Goal: Task Accomplishment & Management: Manage account settings

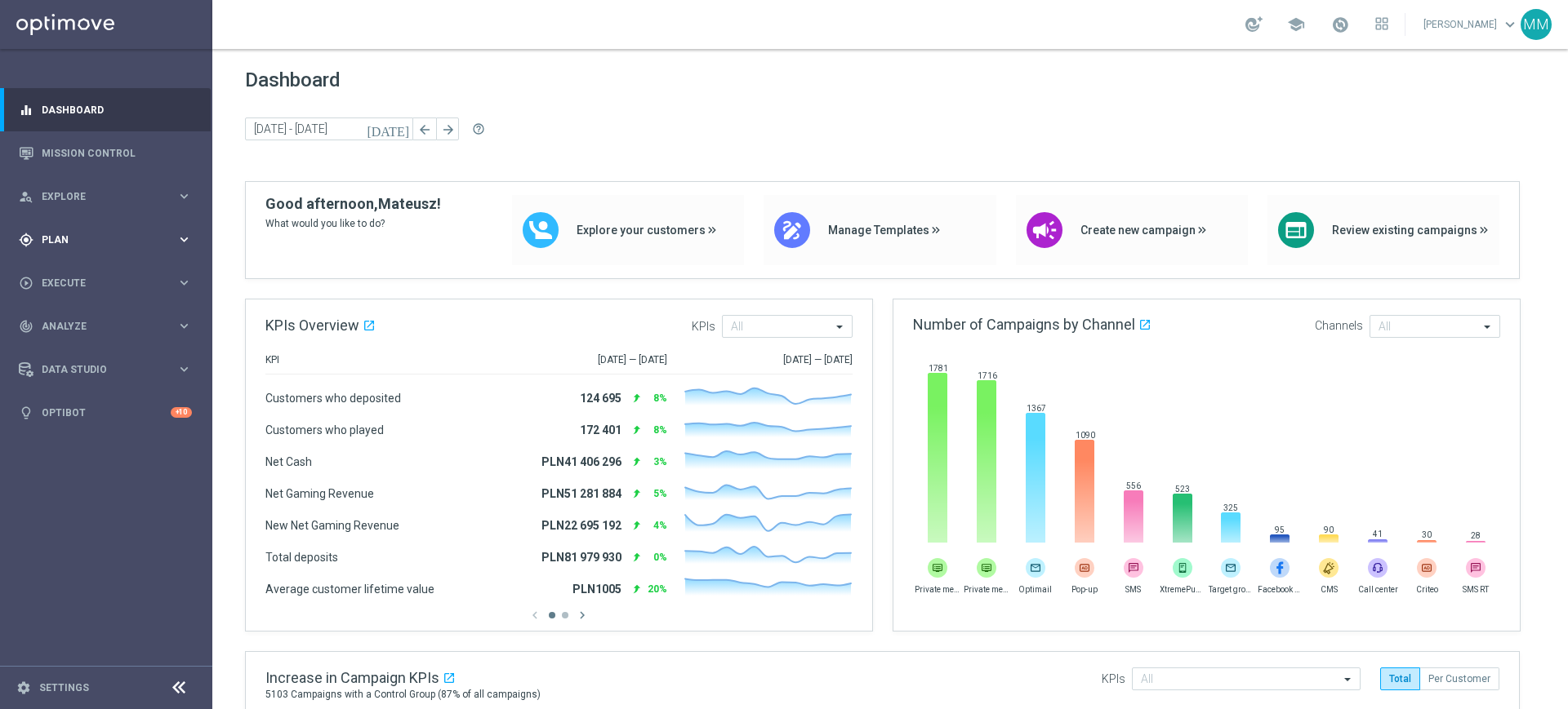
click at [108, 235] on span "Plan" at bounding box center [108, 240] width 135 height 10
click at [97, 262] on div "Target Groups" at bounding box center [126, 273] width 168 height 25
click at [97, 267] on link "Target Groups" at bounding box center [106, 273] width 127 height 13
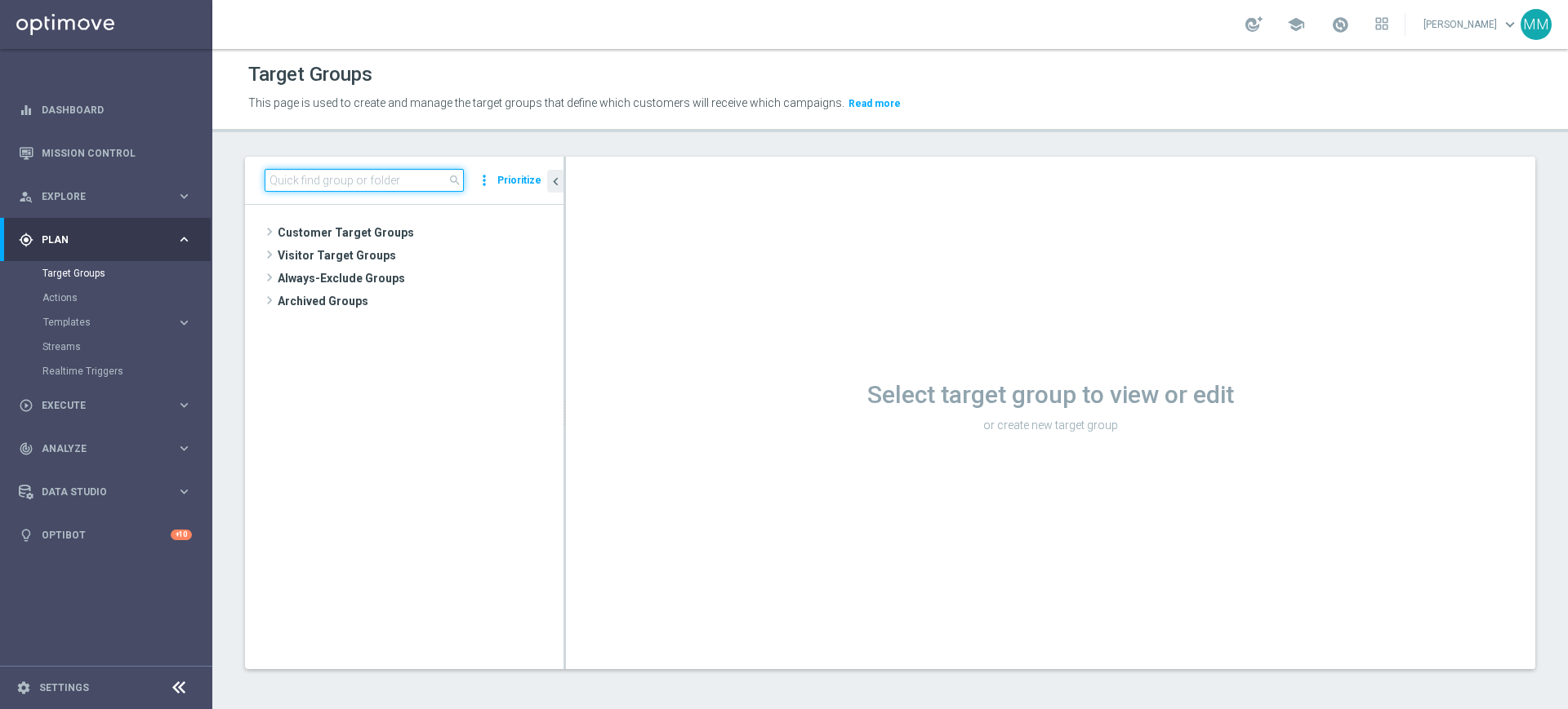
click at [342, 173] on input at bounding box center [364, 180] width 199 height 23
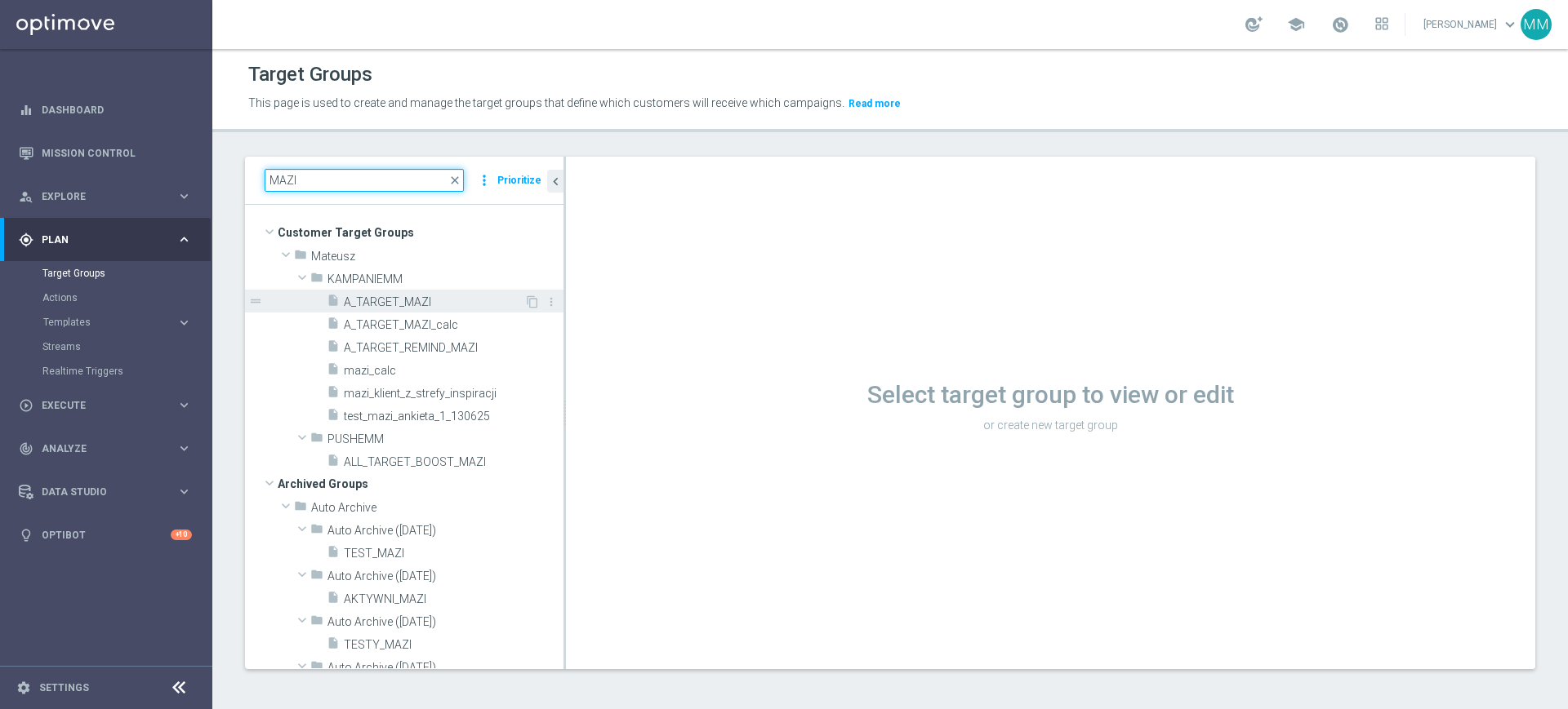
type input "MAZI"
click at [448, 304] on span "A_TARGET_MAZI" at bounding box center [434, 302] width 181 height 14
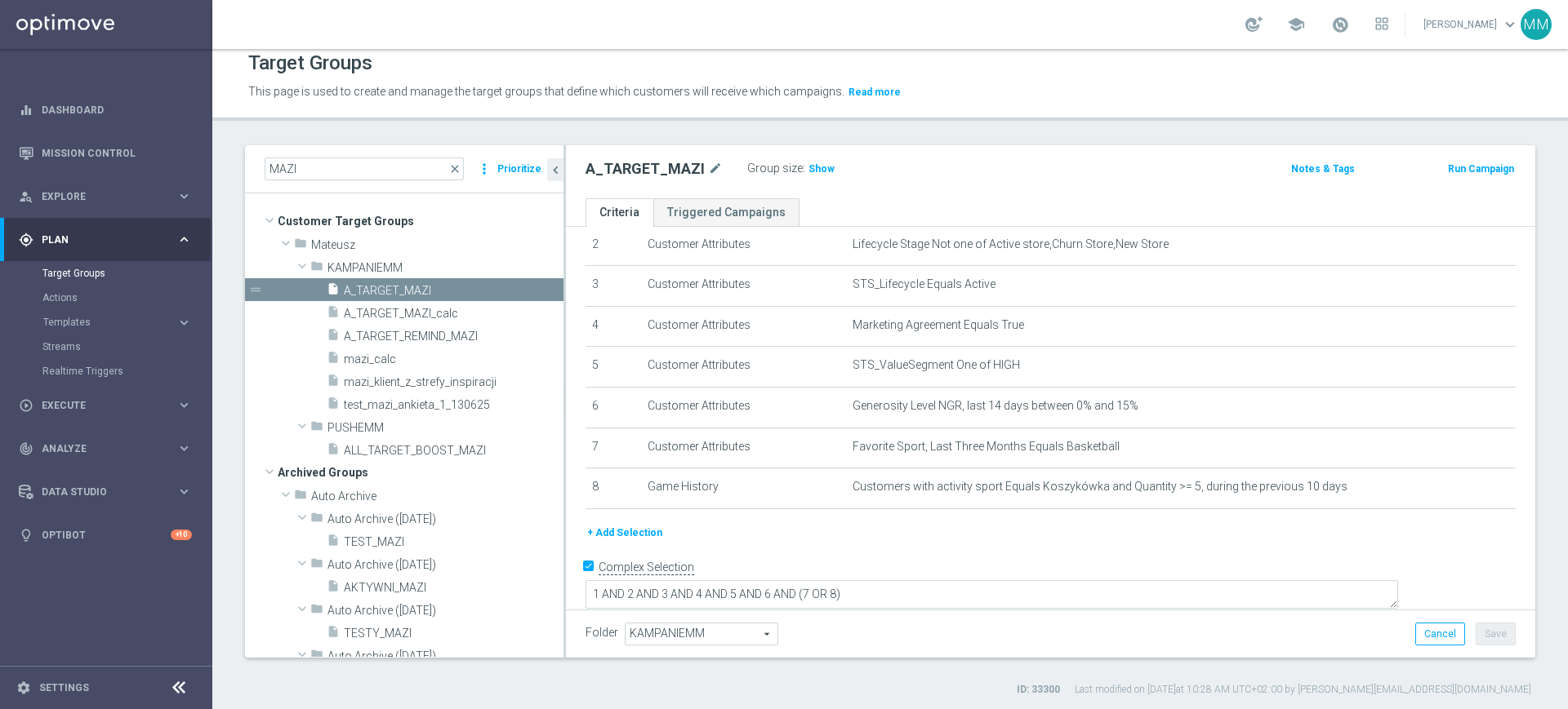
scroll to position [14, 0]
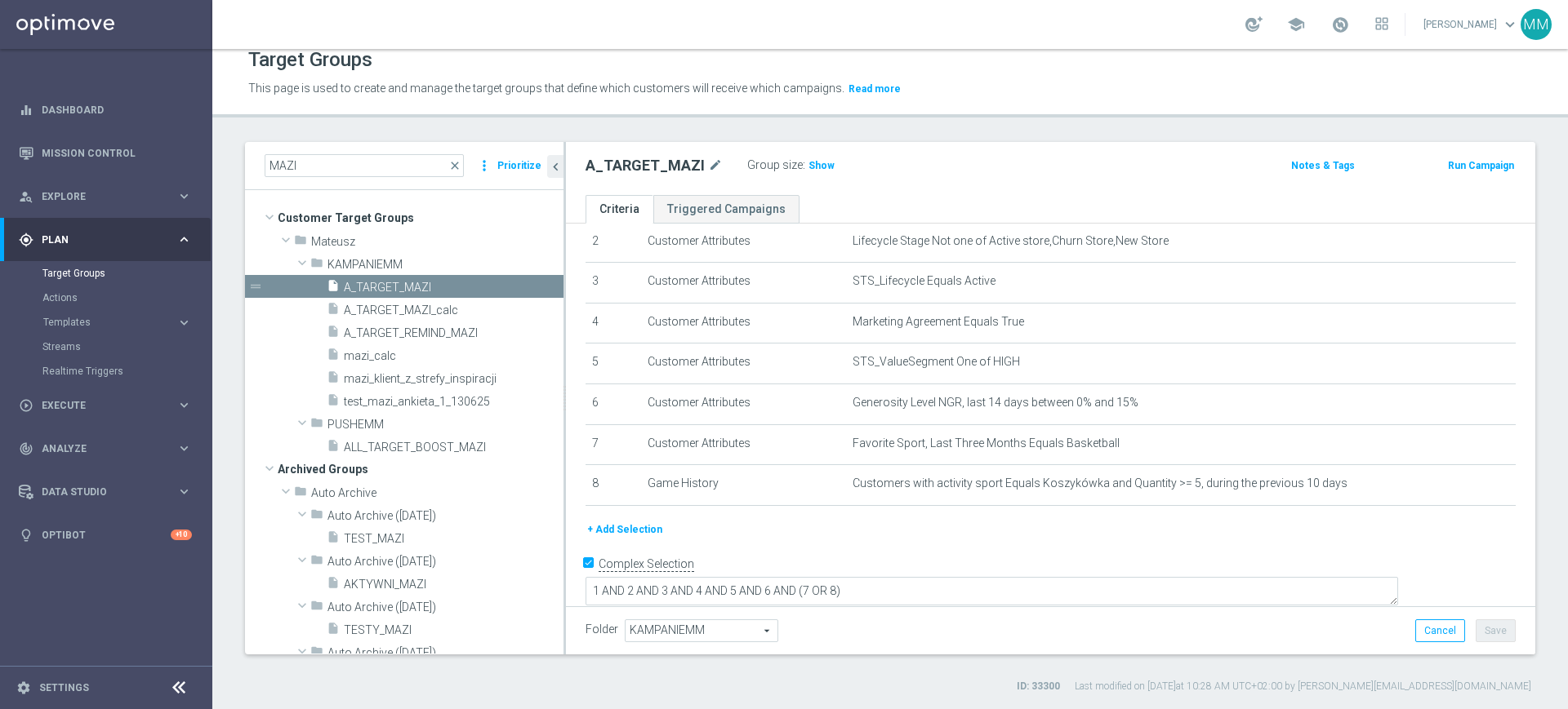
click at [621, 529] on button "+ Add Selection" at bounding box center [625, 529] width 78 height 18
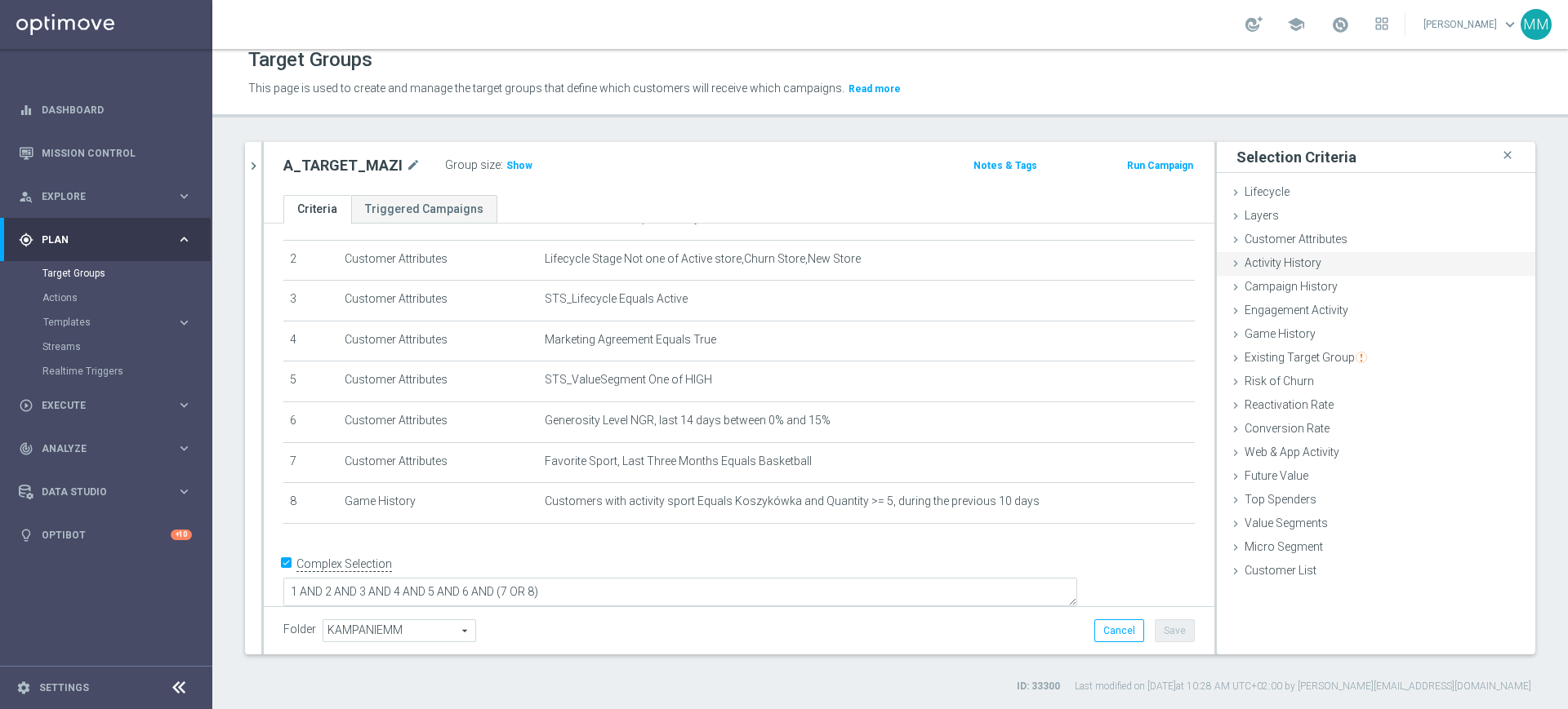
click at [1326, 258] on div "Activity History done" at bounding box center [1376, 264] width 319 height 25
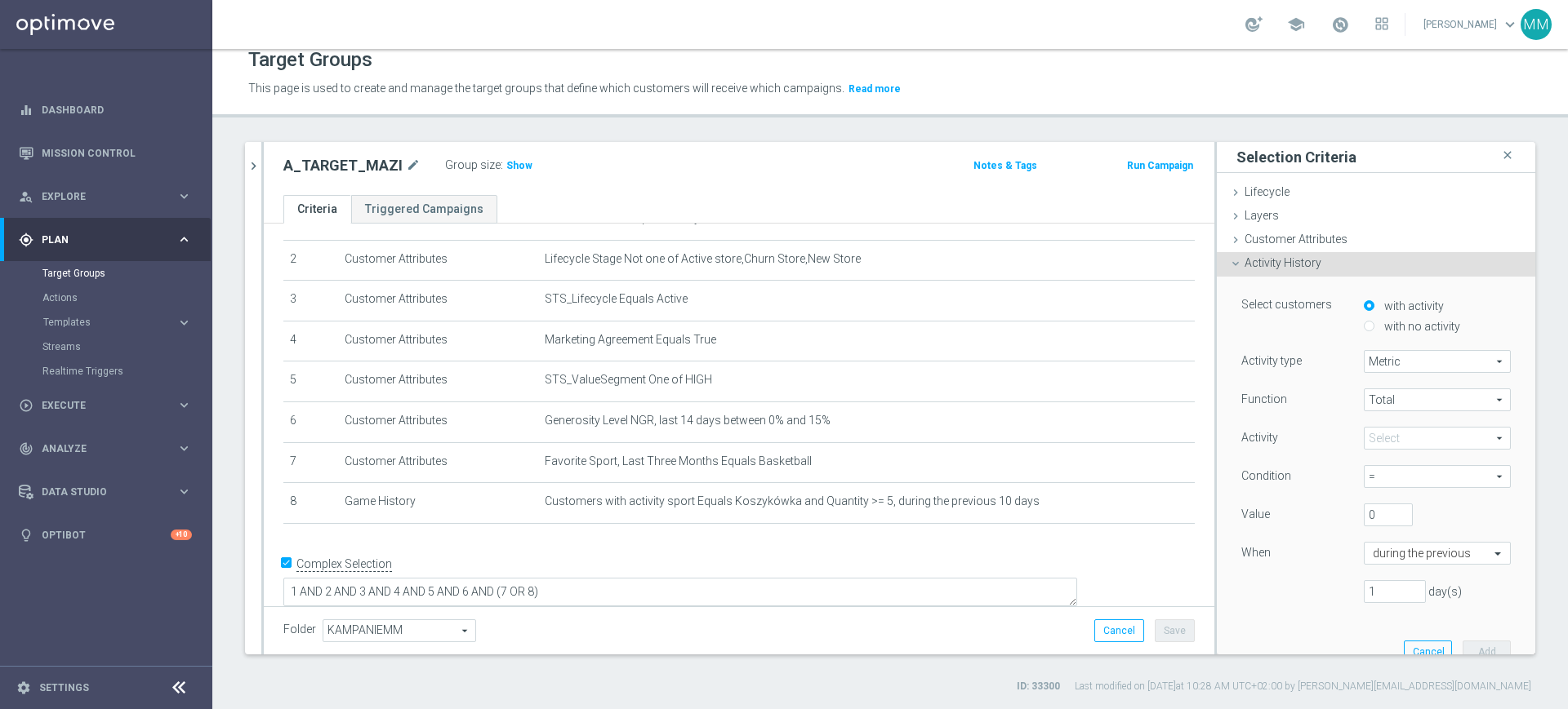
click at [1388, 325] on label "with no activity" at bounding box center [1420, 326] width 80 height 14
click at [1375, 325] on input "with no activity" at bounding box center [1369, 326] width 11 height 11
radio input "true"
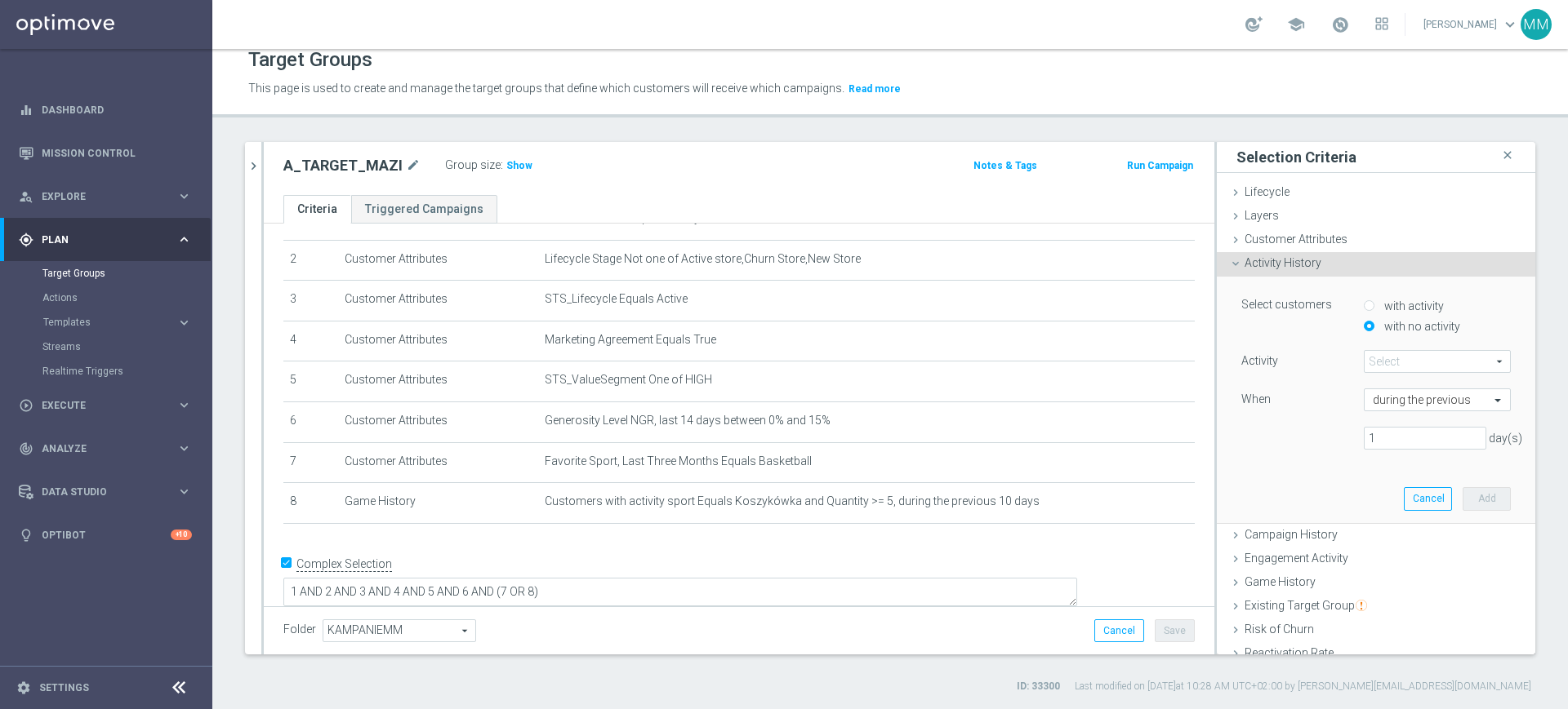
click at [1393, 361] on span at bounding box center [1437, 361] width 146 height 21
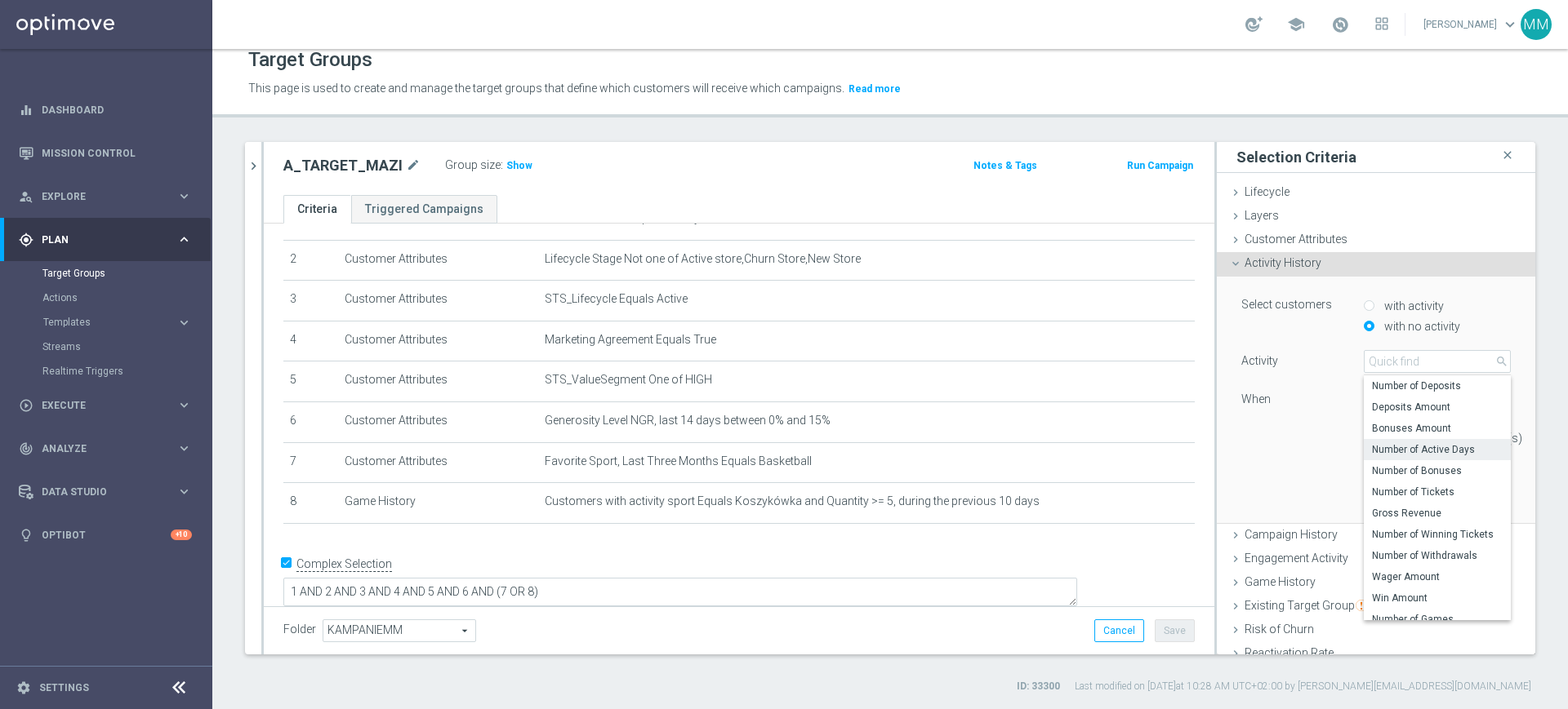
click at [1406, 451] on span "Number of Active Days" at bounding box center [1437, 449] width 131 height 13
type input "Number of Active Days"
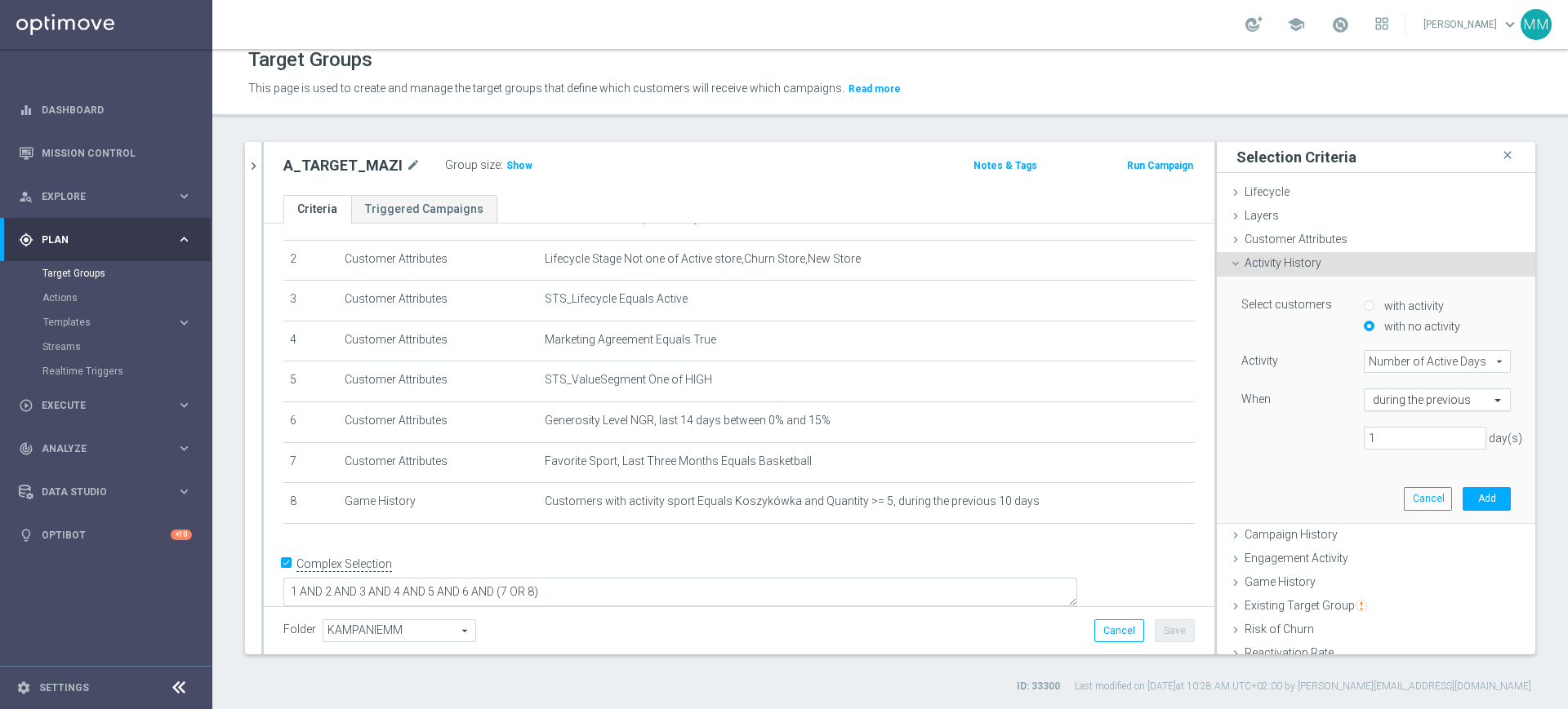
click at [1390, 404] on input "text" at bounding box center [1421, 400] width 97 height 14
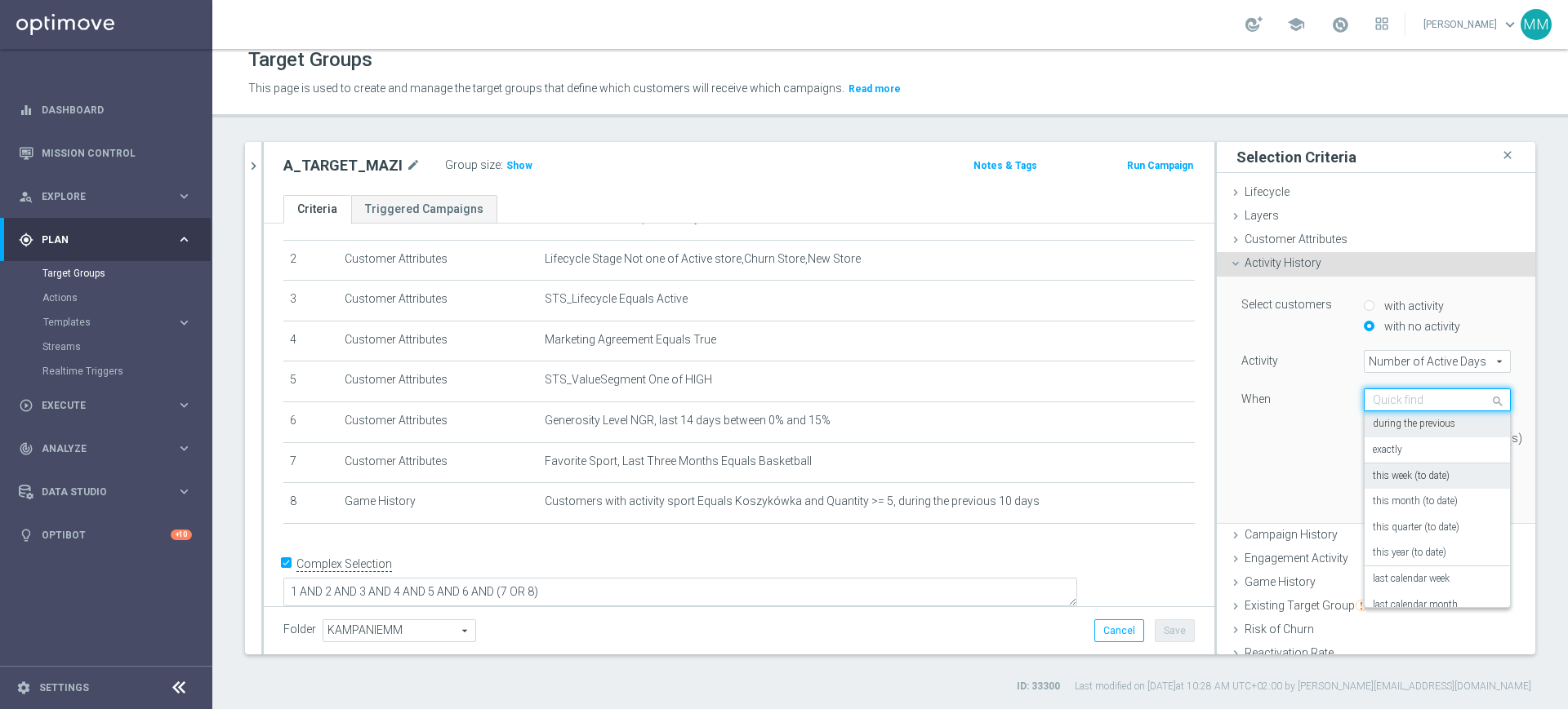
click at [1404, 479] on label "this week (to date)" at bounding box center [1411, 476] width 77 height 13
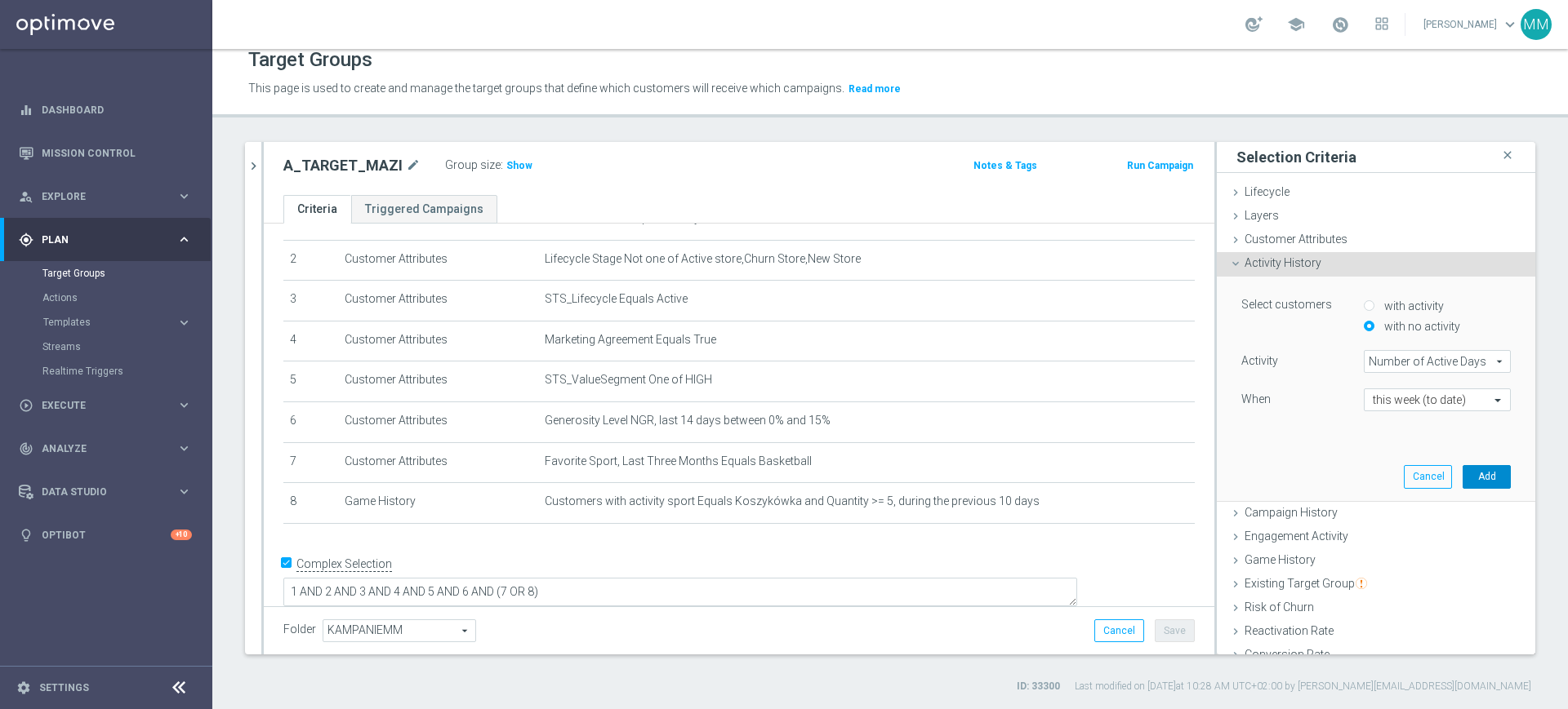
click at [1463, 467] on button "Add" at bounding box center [1487, 476] width 48 height 23
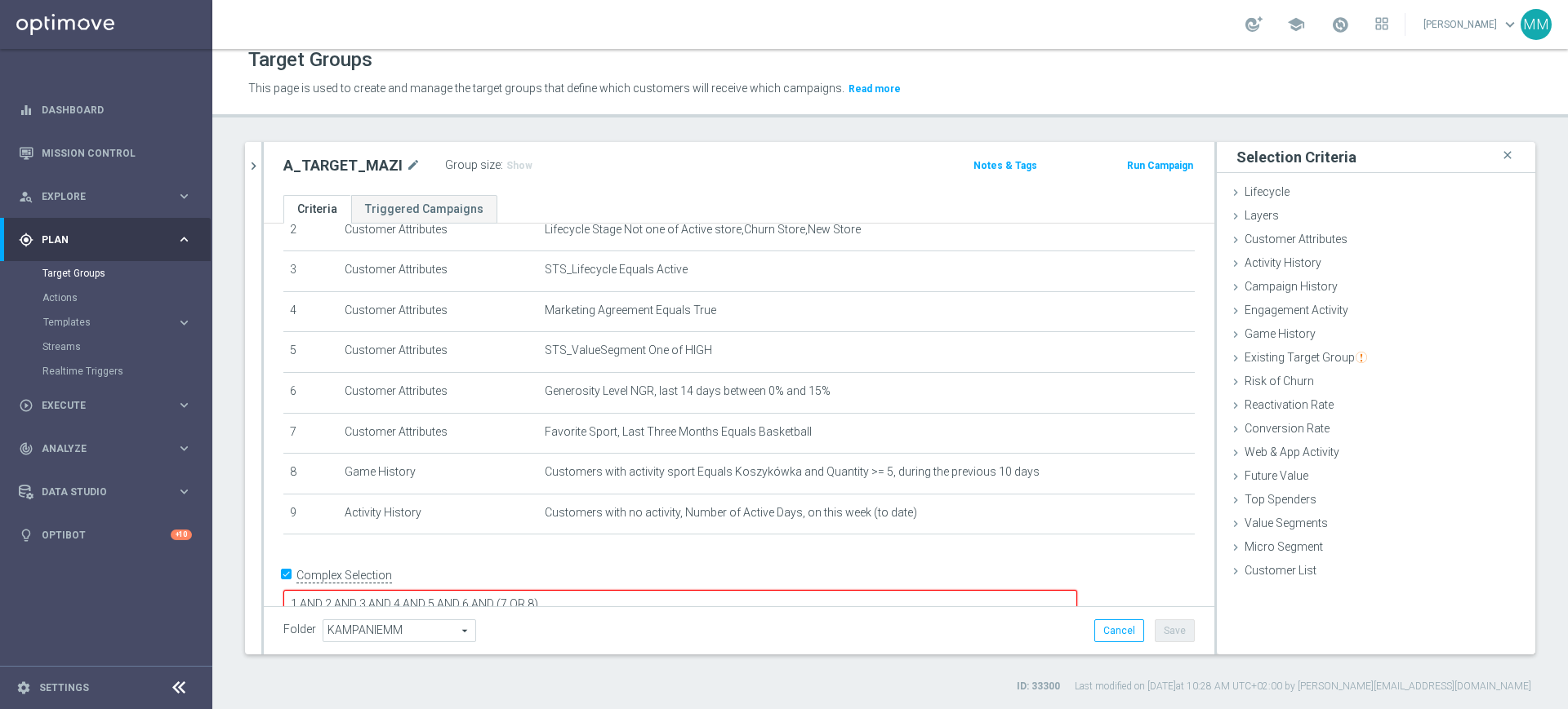
scroll to position [125, 0]
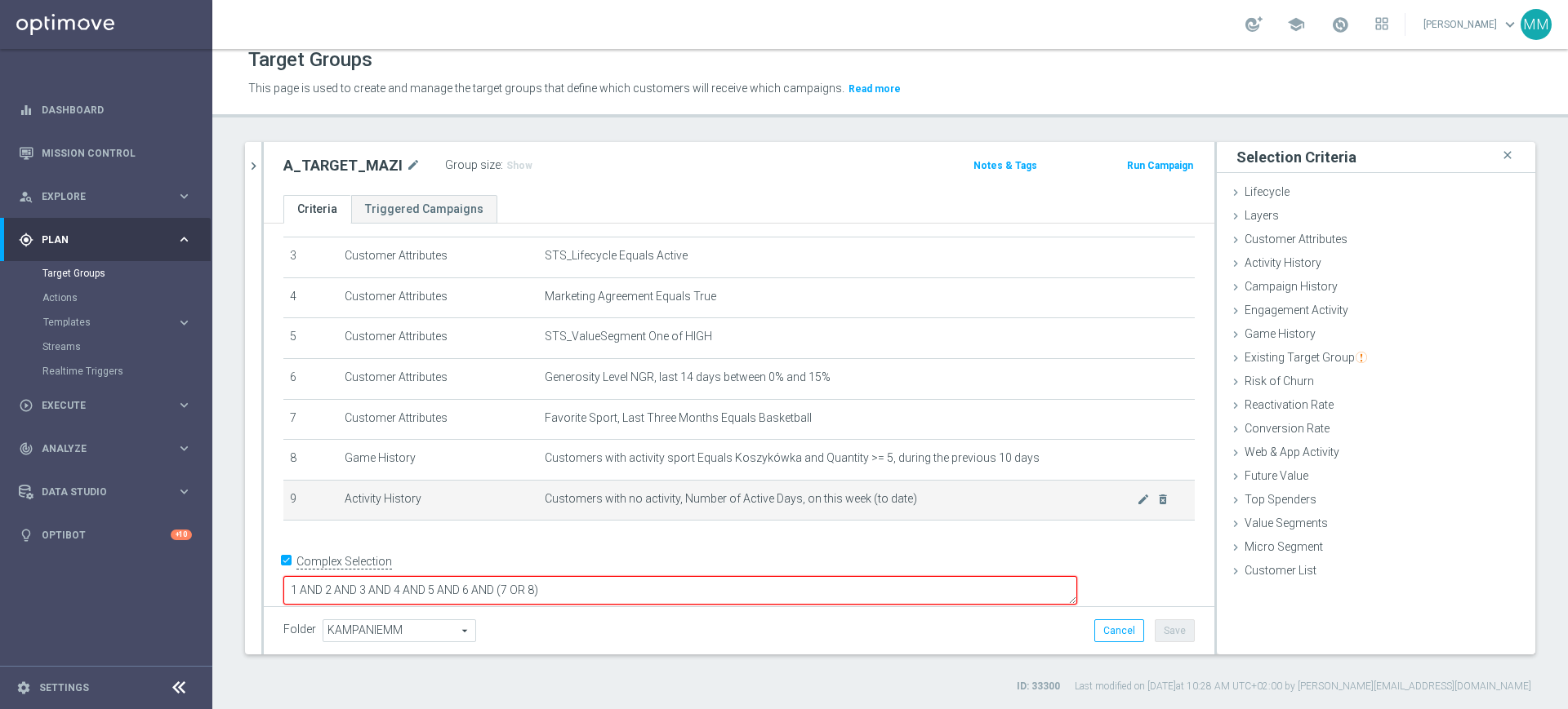
click at [606, 506] on span "Customers with no activity, Number of Active Days, on this week (to date)" at bounding box center [841, 499] width 592 height 14
drag, startPoint x: 606, startPoint y: 508, endPoint x: 931, endPoint y: 500, distance: 325.1
click at [931, 500] on span "Customers with no activity, Number of Active Days, on this week (to date)" at bounding box center [841, 499] width 592 height 14
copy span "with no activity, Number of Active Days, on this week (to date)"
click at [1137, 506] on icon "mode_edit" at bounding box center [1143, 499] width 13 height 13
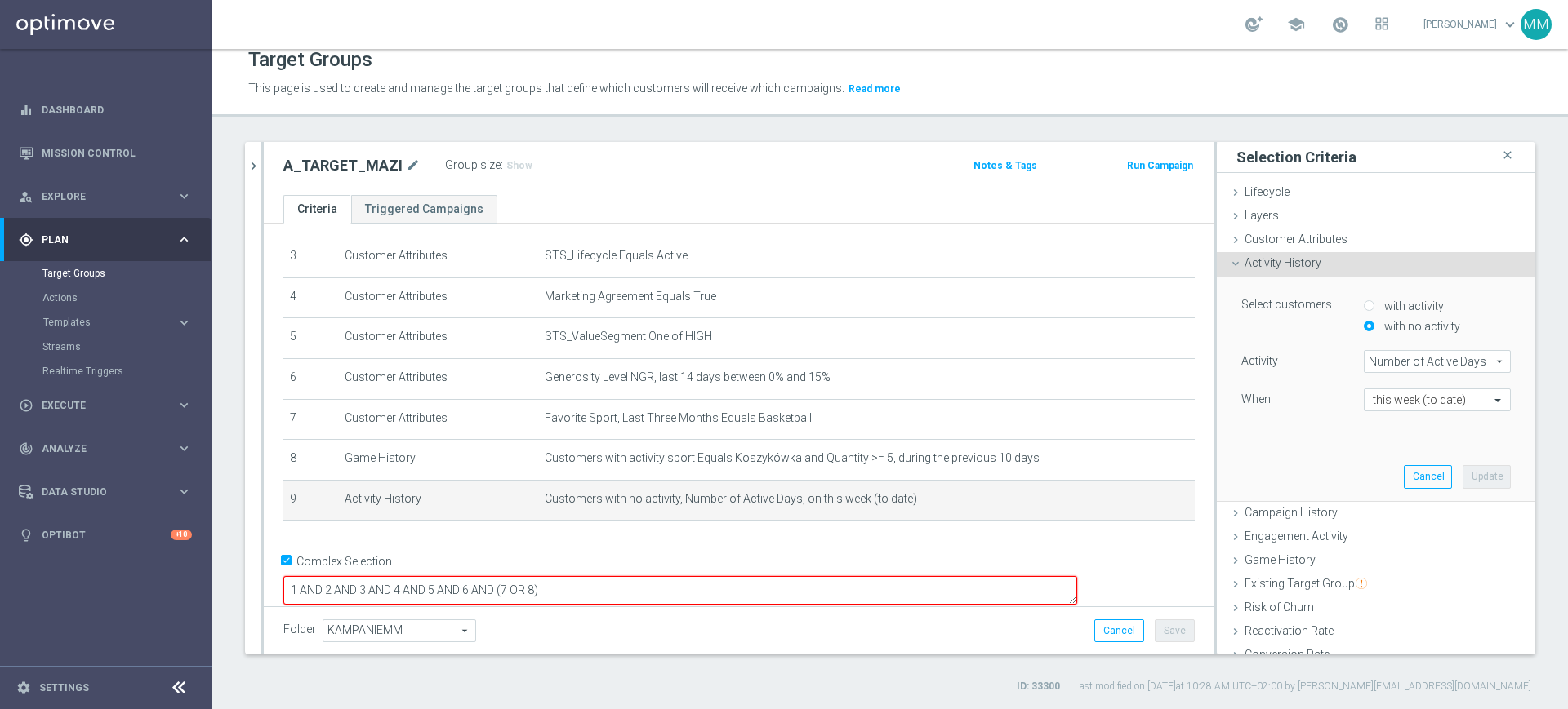
click at [1395, 302] on label "with activity" at bounding box center [1411, 306] width 64 height 14
click at [1375, 302] on input "with activity" at bounding box center [1369, 306] width 11 height 11
radio input "true"
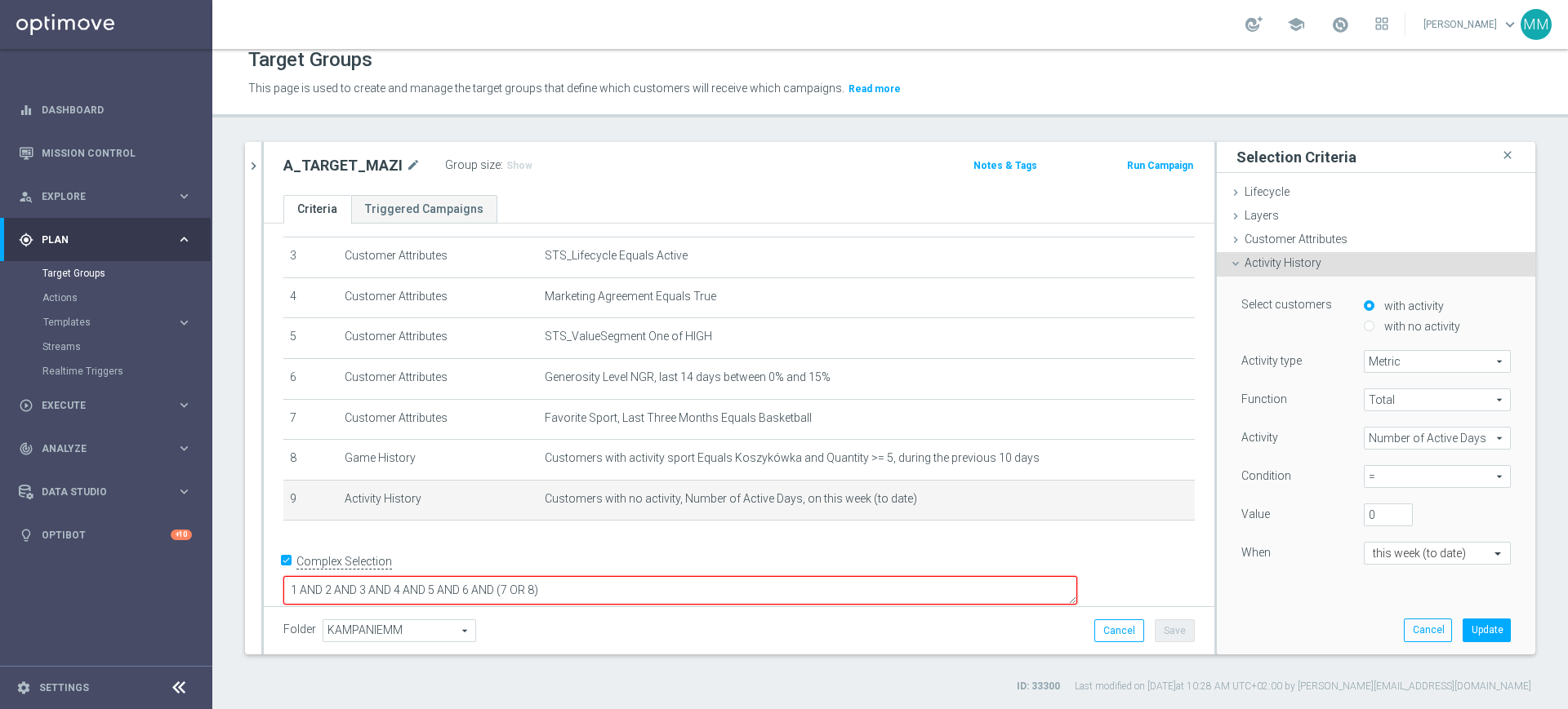
click at [1401, 350] on div "Select customers with activity with no activity Activity type Metric Metric arr…" at bounding box center [1376, 446] width 270 height 297
click at [1402, 423] on div "Function Total Total arrow_drop_down search Activity Number of Active Days Numb…" at bounding box center [1376, 491] width 270 height 206
click at [1403, 434] on span "Number of Active Days" at bounding box center [1437, 438] width 146 height 21
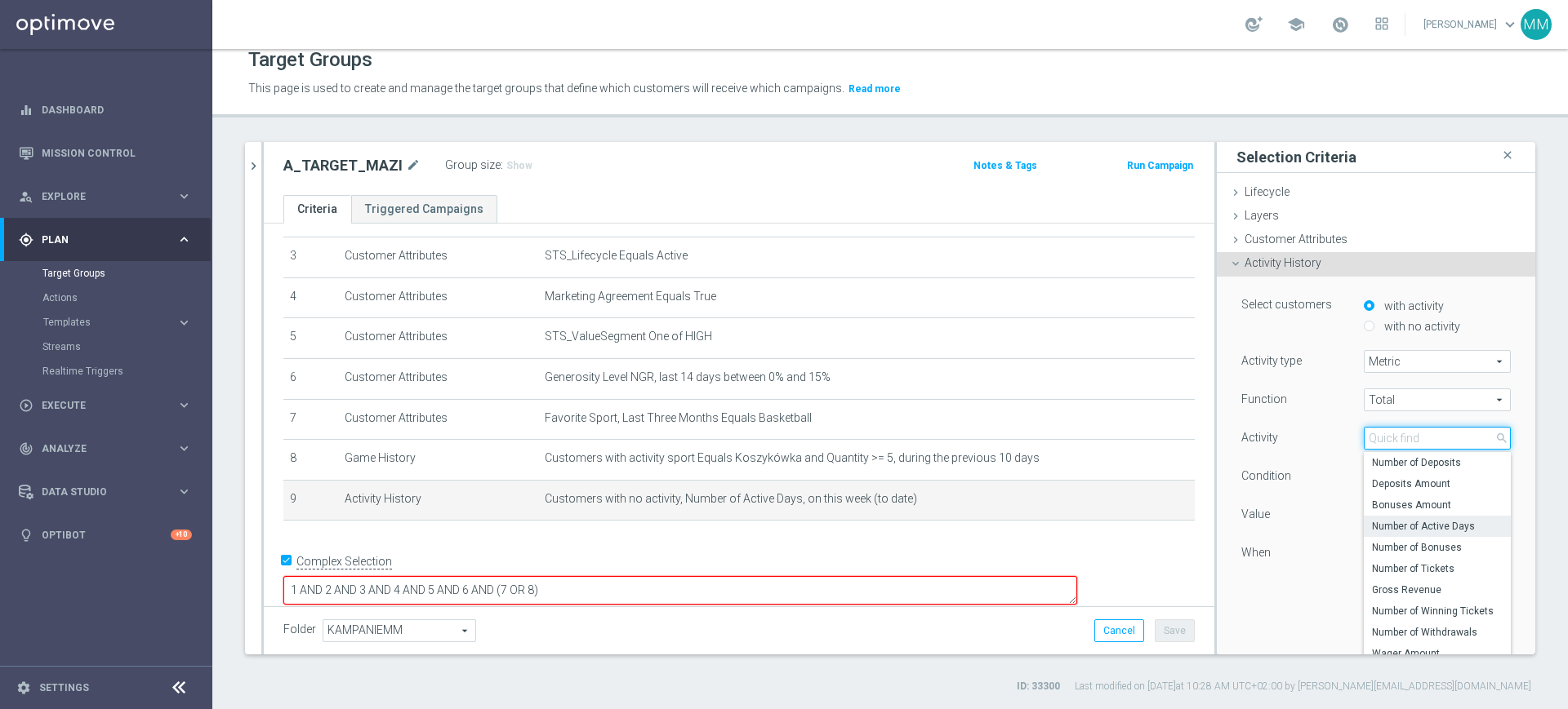
click at [1383, 438] on input "search" at bounding box center [1437, 438] width 147 height 23
click at [1319, 479] on div "Condition" at bounding box center [1290, 478] width 123 height 26
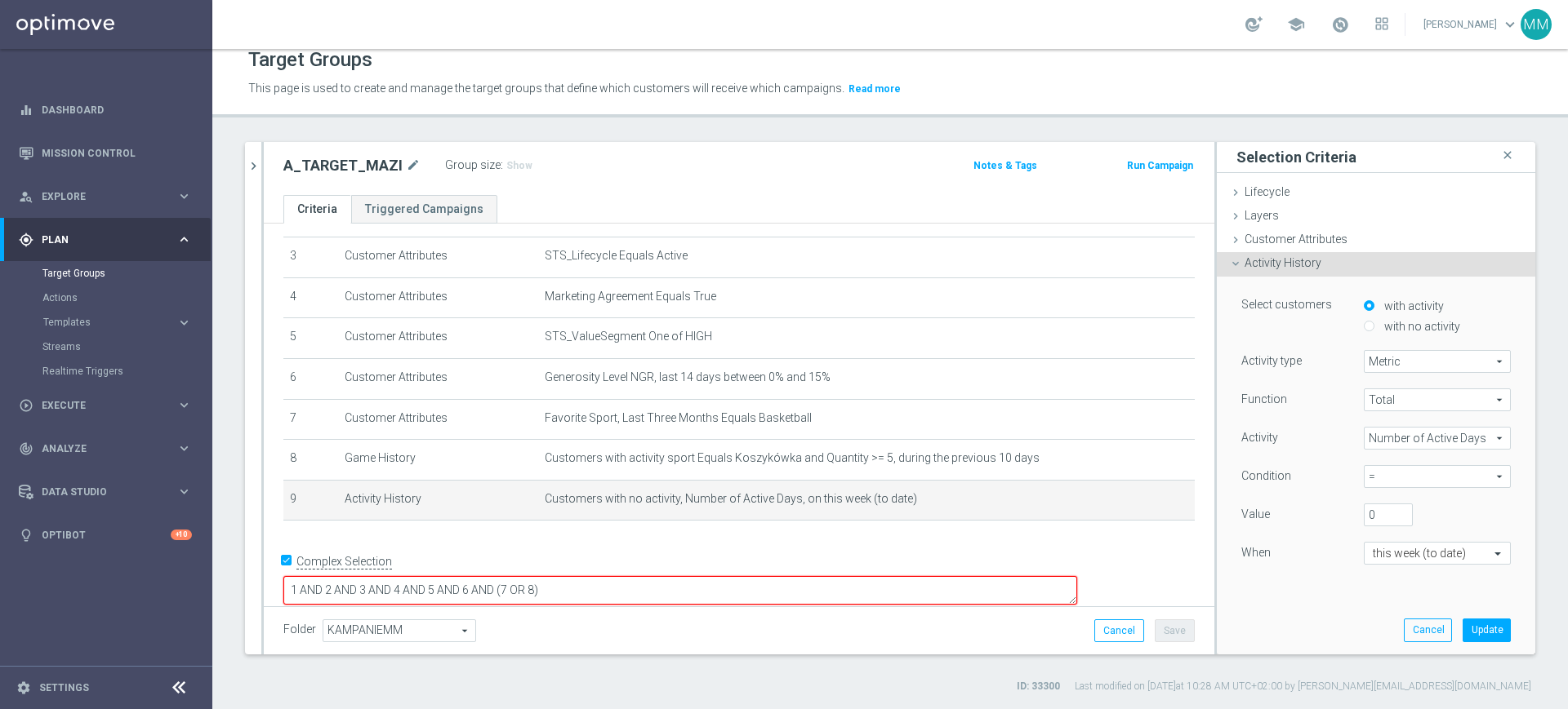
click at [1377, 471] on span "=" at bounding box center [1437, 476] width 146 height 21
click at [1393, 607] on span "<=" at bounding box center [1437, 607] width 131 height 13
type input "<="
drag, startPoint x: 1363, startPoint y: 512, endPoint x: 1318, endPoint y: 516, distance: 45.2
click at [1313, 510] on div "Value 0" at bounding box center [1376, 516] width 294 height 26
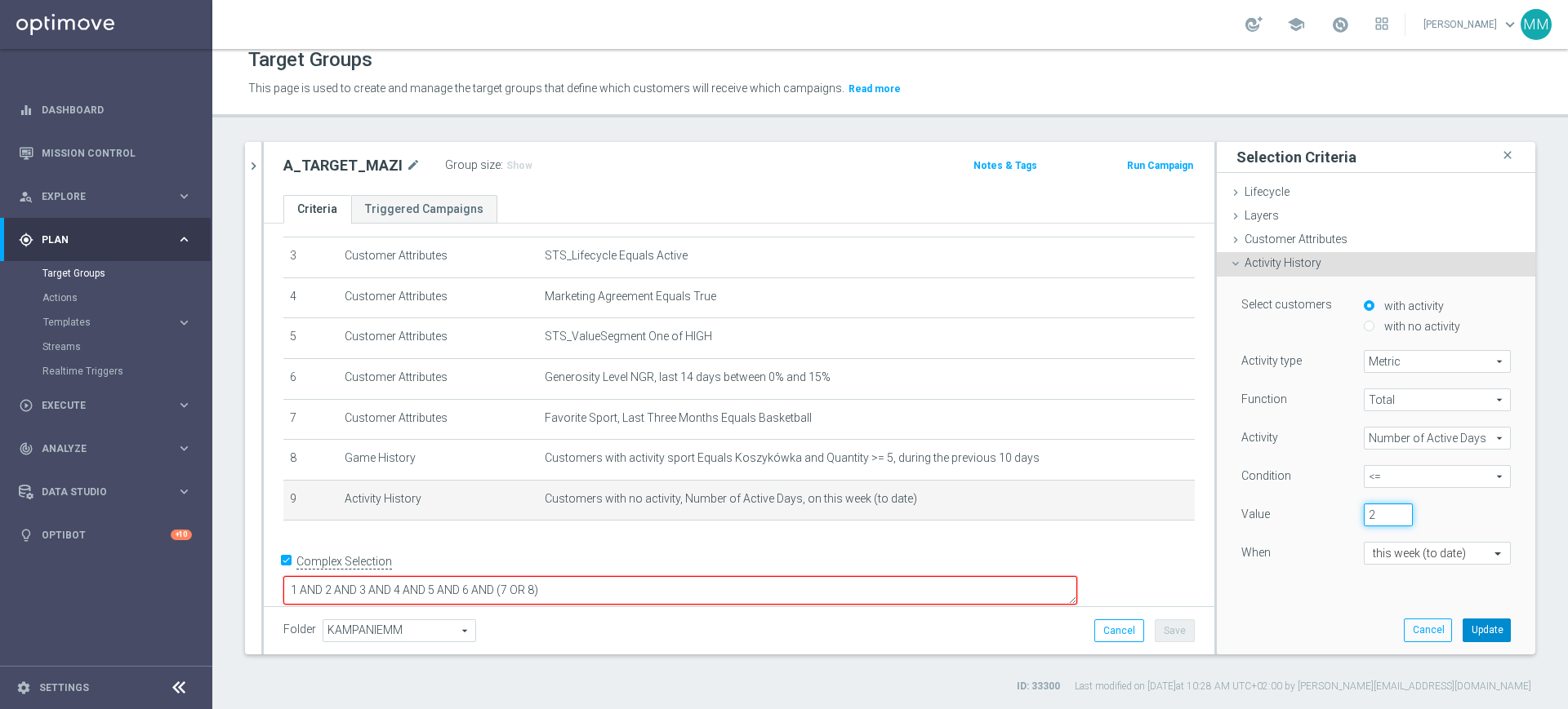
type input "2"
click at [1463, 621] on button "Update" at bounding box center [1487, 629] width 48 height 23
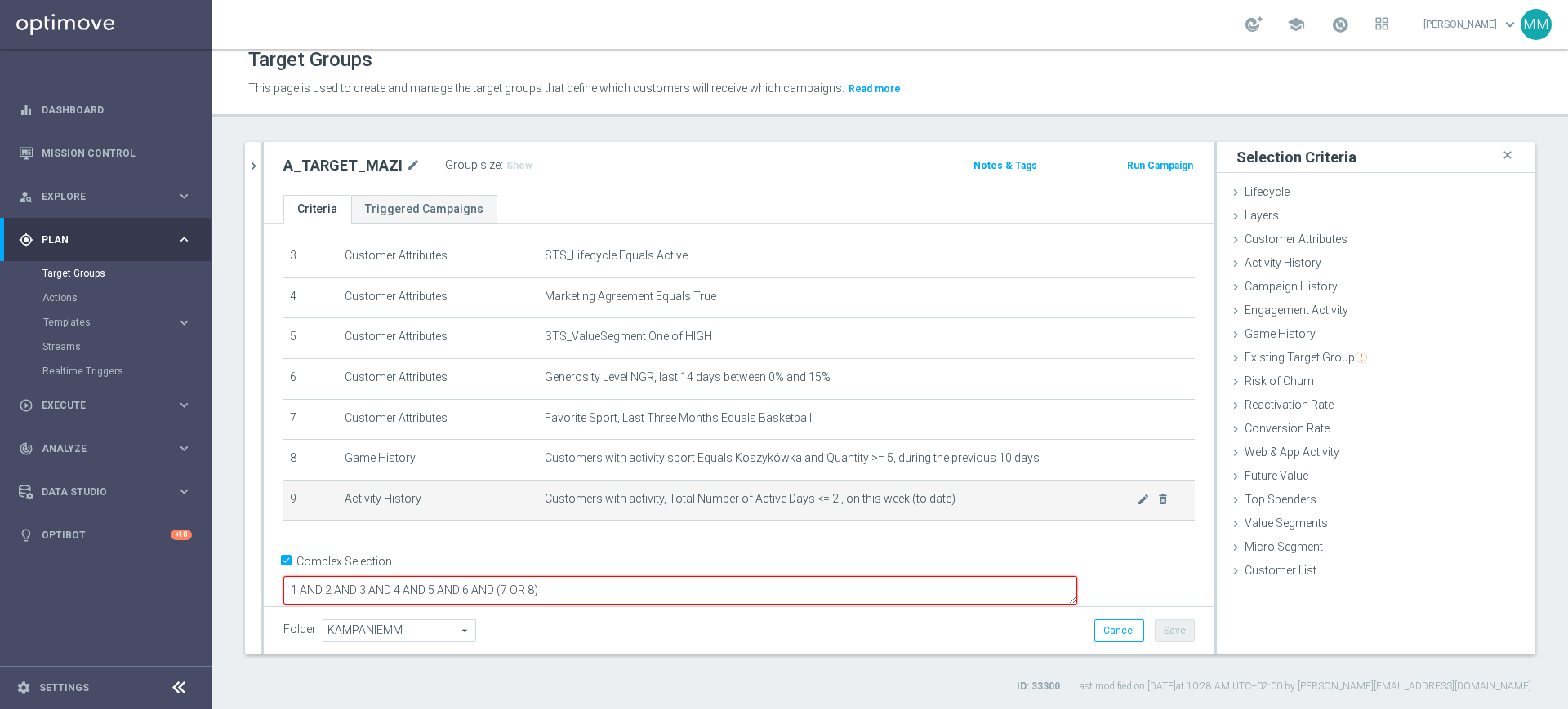
click at [837, 504] on span "Customers with activity, Total Number of Active Days <= 2 , on this week (to da…" at bounding box center [841, 499] width 592 height 14
click at [598, 501] on span "Customers with activity, Total Number of Active Days <= 2 , on this week (to da…" at bounding box center [841, 499] width 592 height 14
drag, startPoint x: 598, startPoint y: 501, endPoint x: 1033, endPoint y: 502, distance: 435.0
click at [1033, 502] on span "Customers with activity, Total Number of Active Days <= 2 , on this week (to da…" at bounding box center [841, 499] width 592 height 14
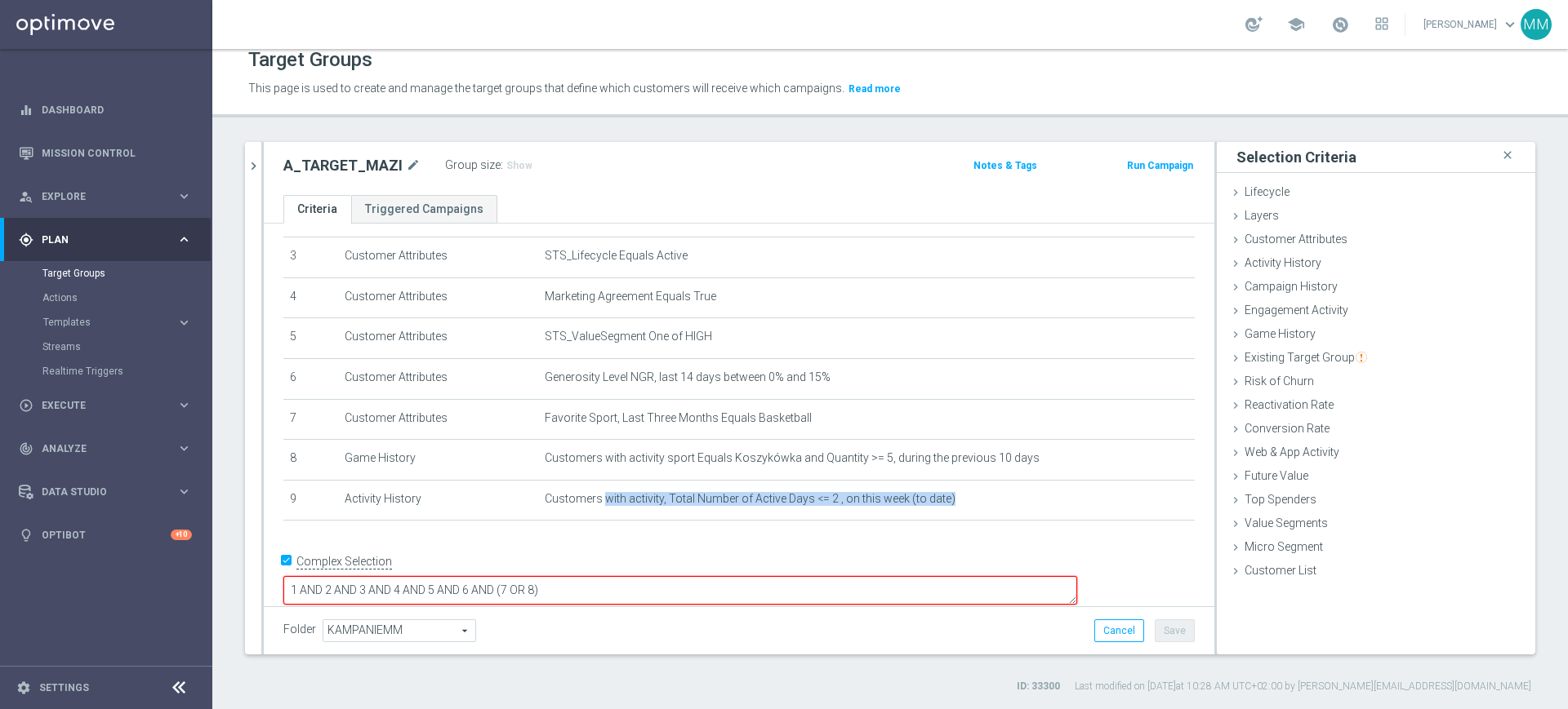
copy span "with activity, Total Number of Active Days <= 2 , on this week (to date)"
click at [1094, 628] on button "Cancel" at bounding box center [1119, 630] width 50 height 23
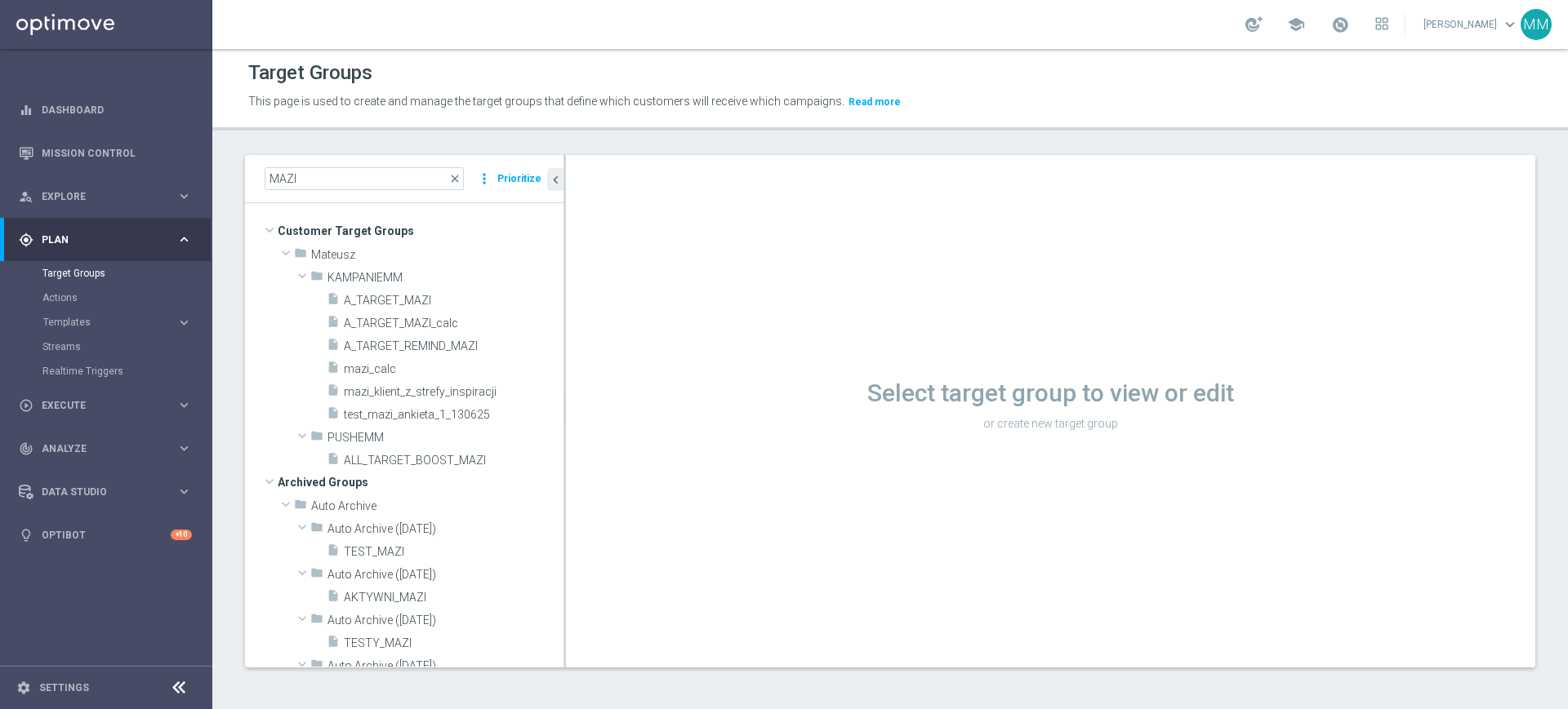
scroll to position [2, 0]
click at [386, 296] on span "A_TARGET_MAZI" at bounding box center [434, 301] width 181 height 14
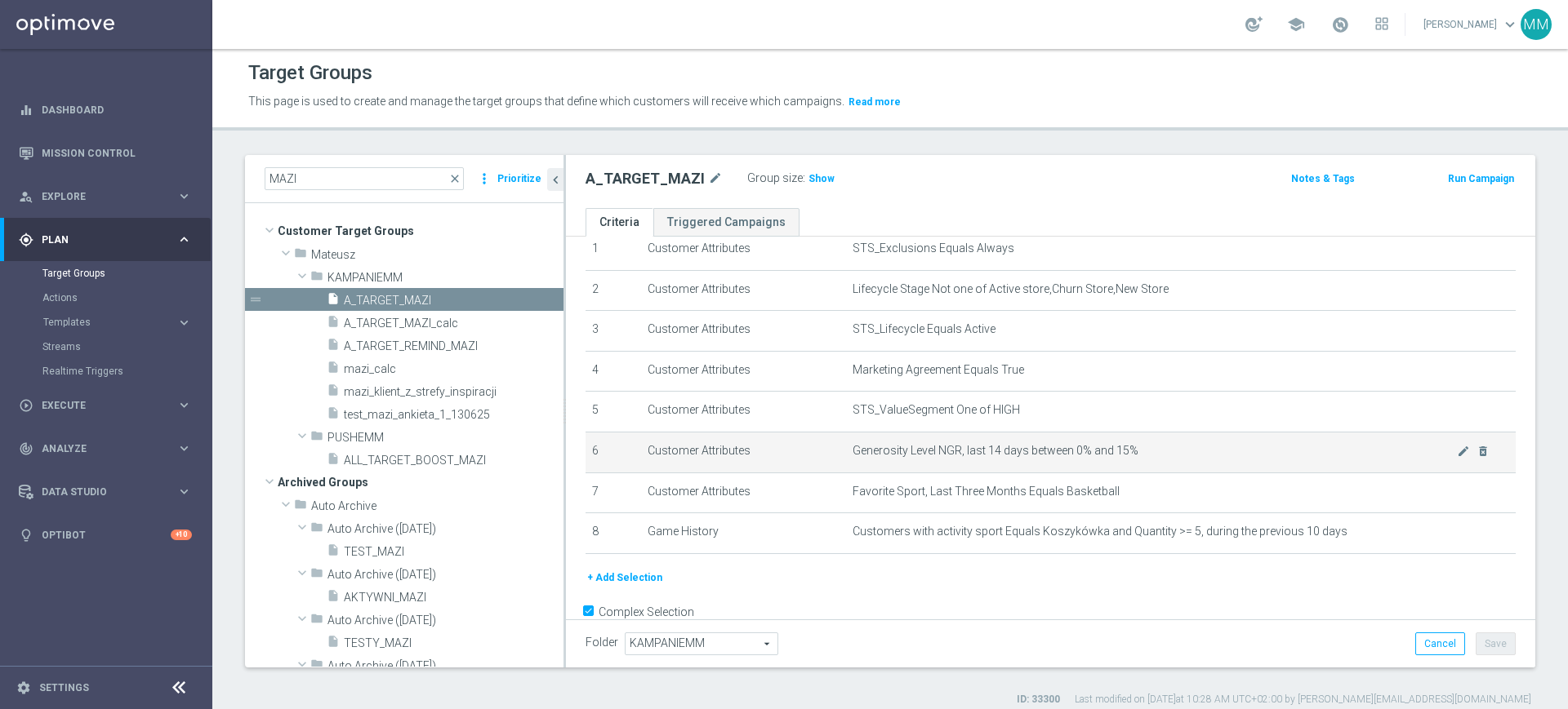
scroll to position [100, 0]
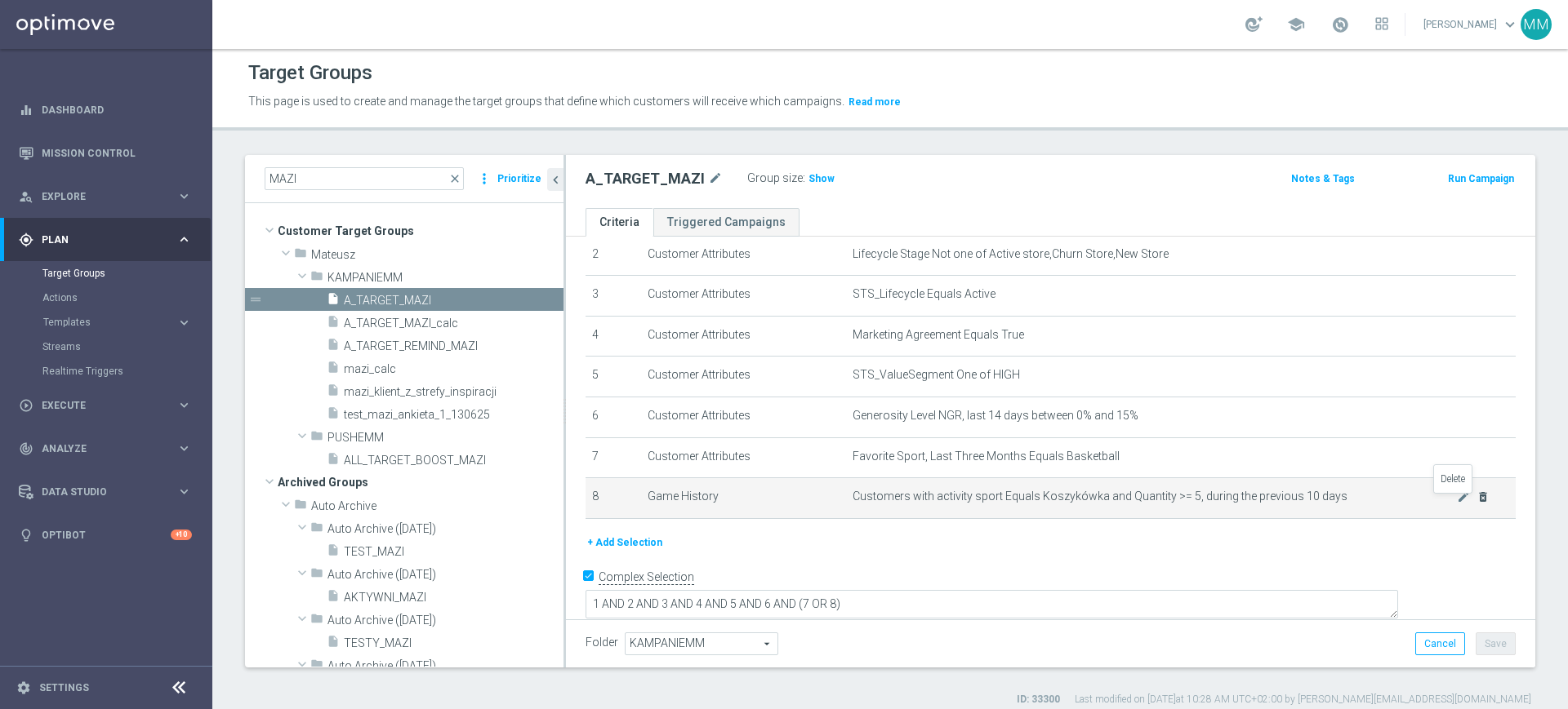
click at [1476, 501] on icon "delete_forever" at bounding box center [1482, 496] width 13 height 13
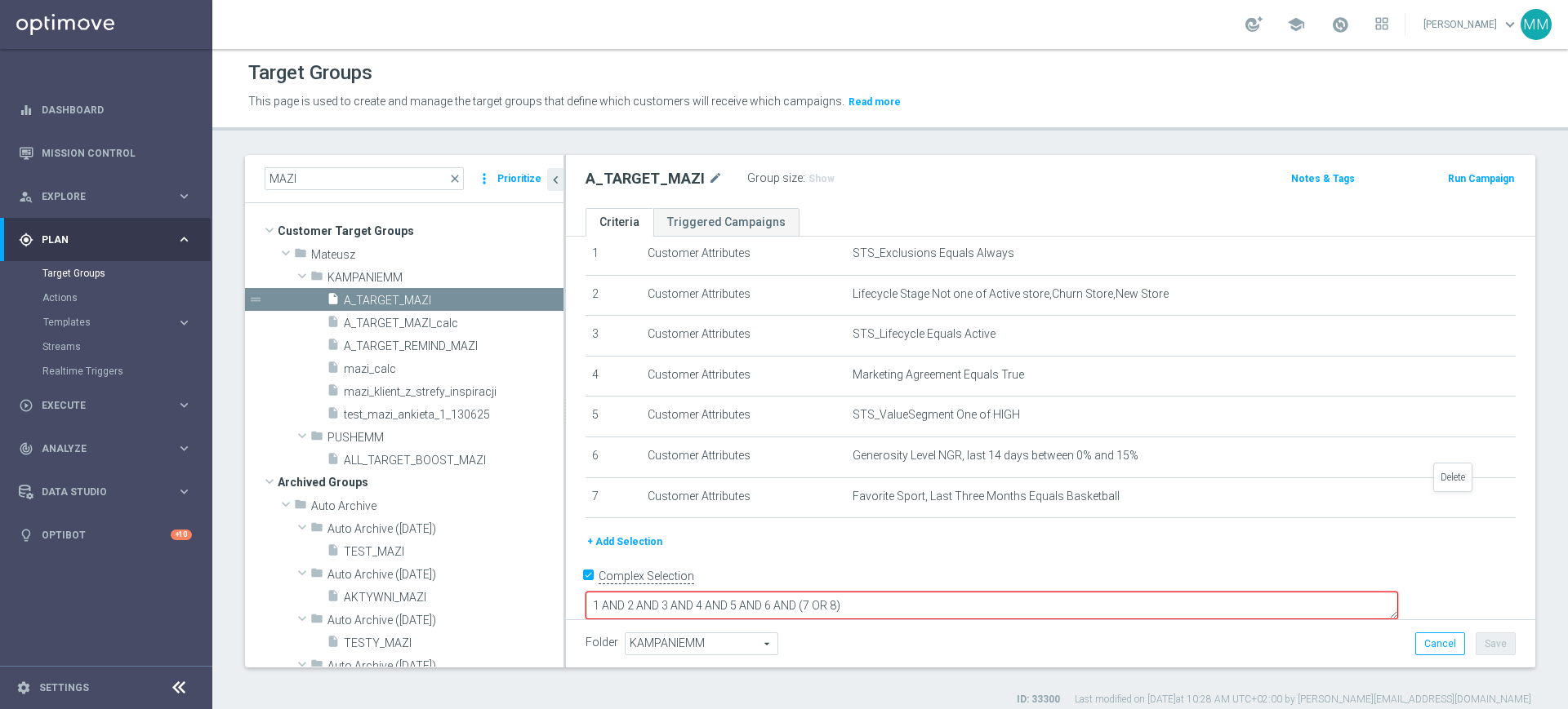
click at [0, 0] on icon "delete_forever" at bounding box center [0, 0] width 0 height 0
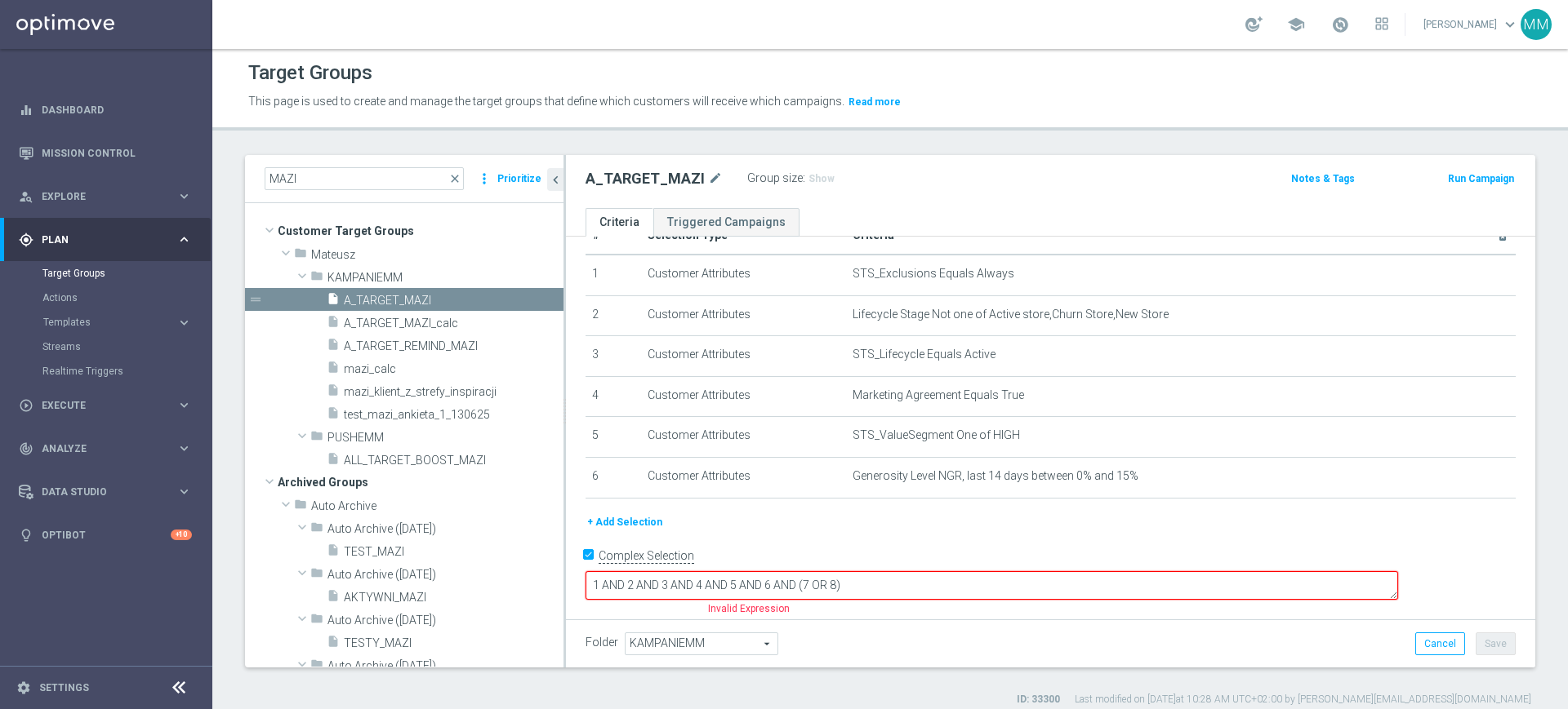
scroll to position [18, 0]
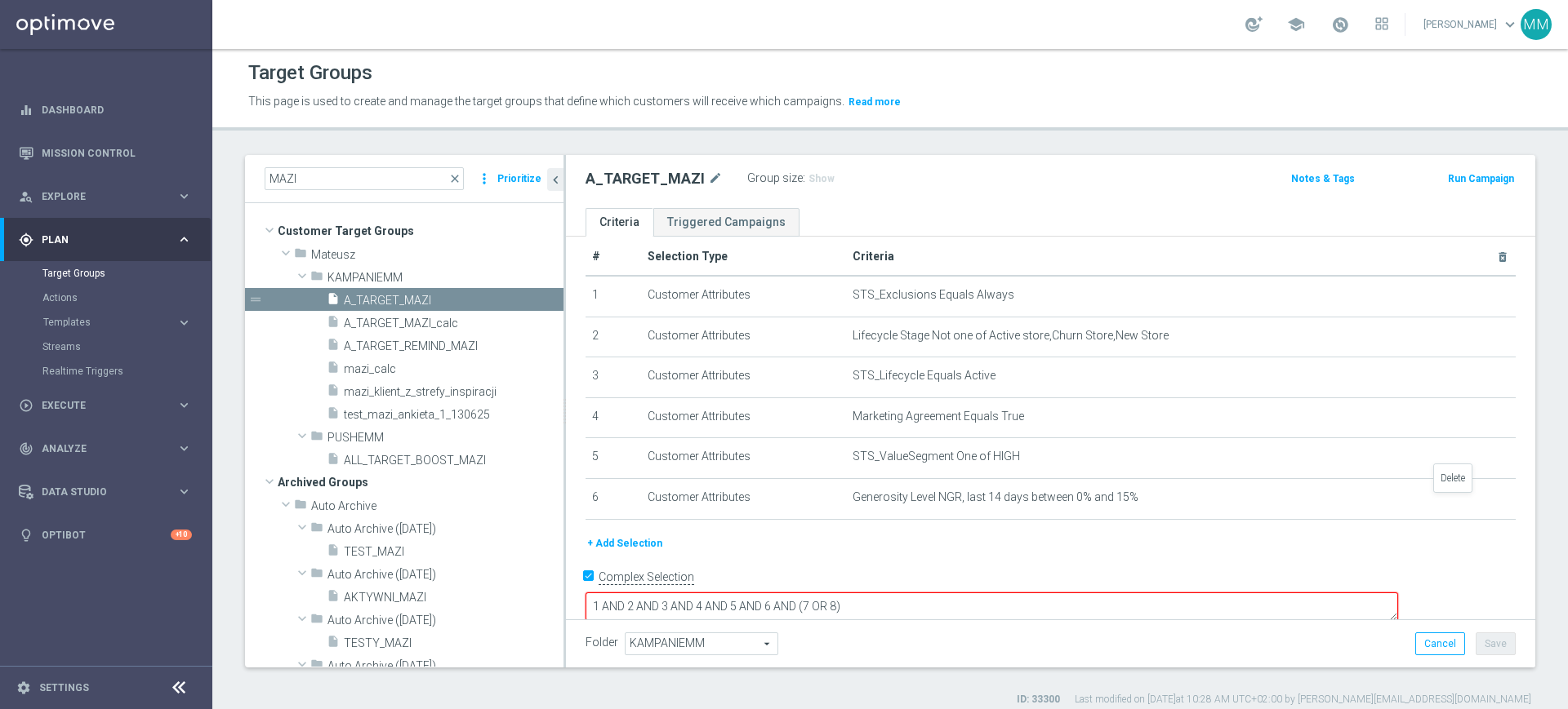
click at [0, 0] on icon "delete_forever" at bounding box center [0, 0] width 0 height 0
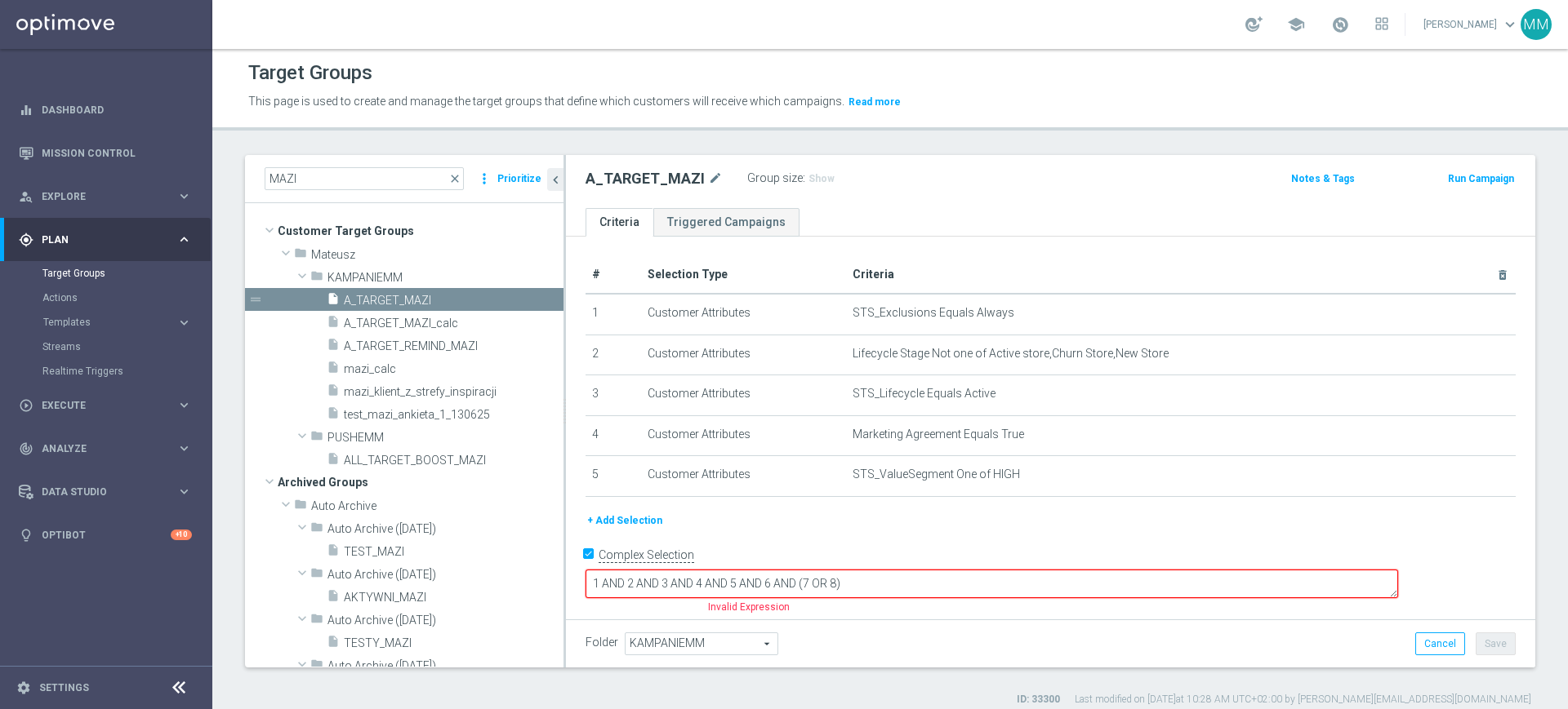
scroll to position [0, 0]
click at [592, 568] on input "Complex Selection" at bounding box center [591, 557] width 11 height 23
checkbox input "false"
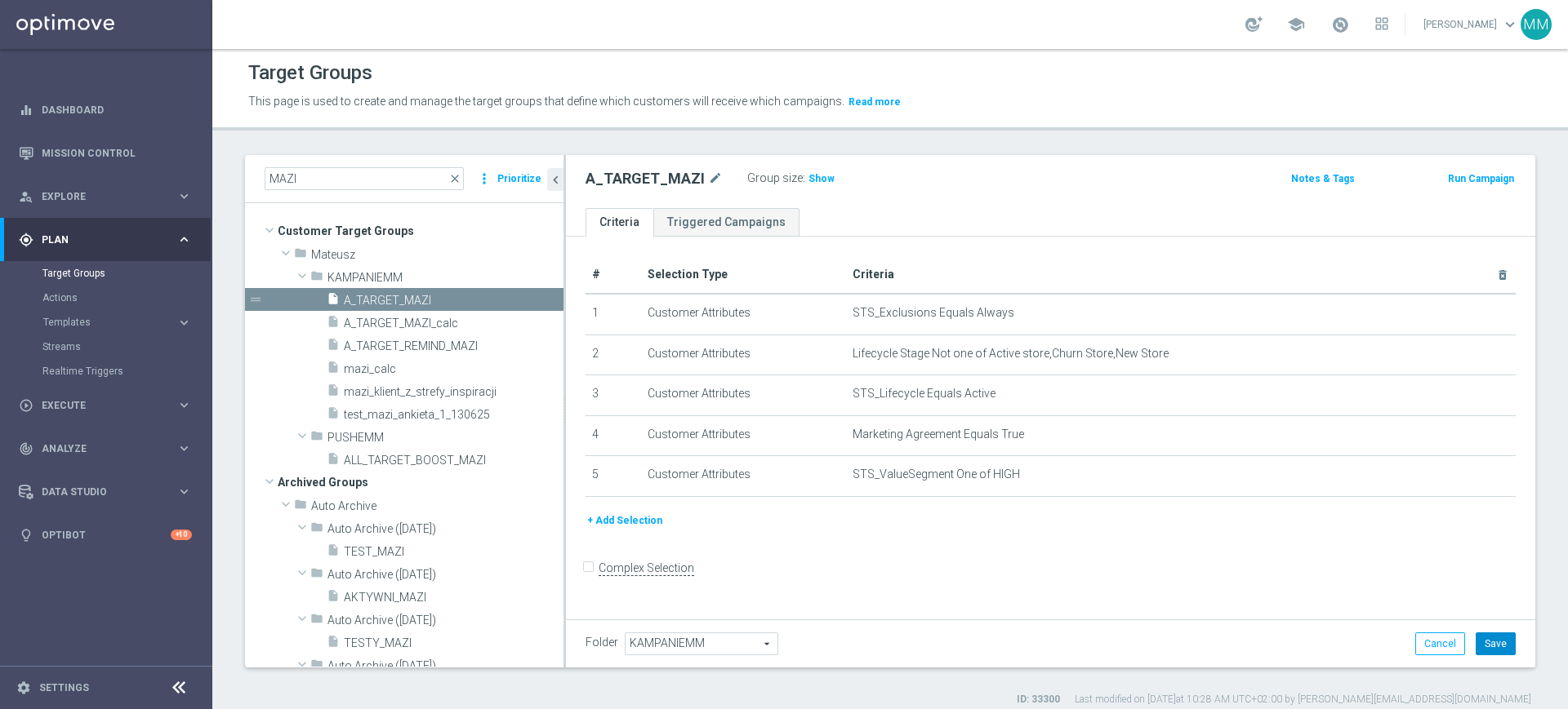
click at [1481, 648] on button "Save" at bounding box center [1495, 644] width 40 height 23
